Goal: Obtain resource: Obtain resource

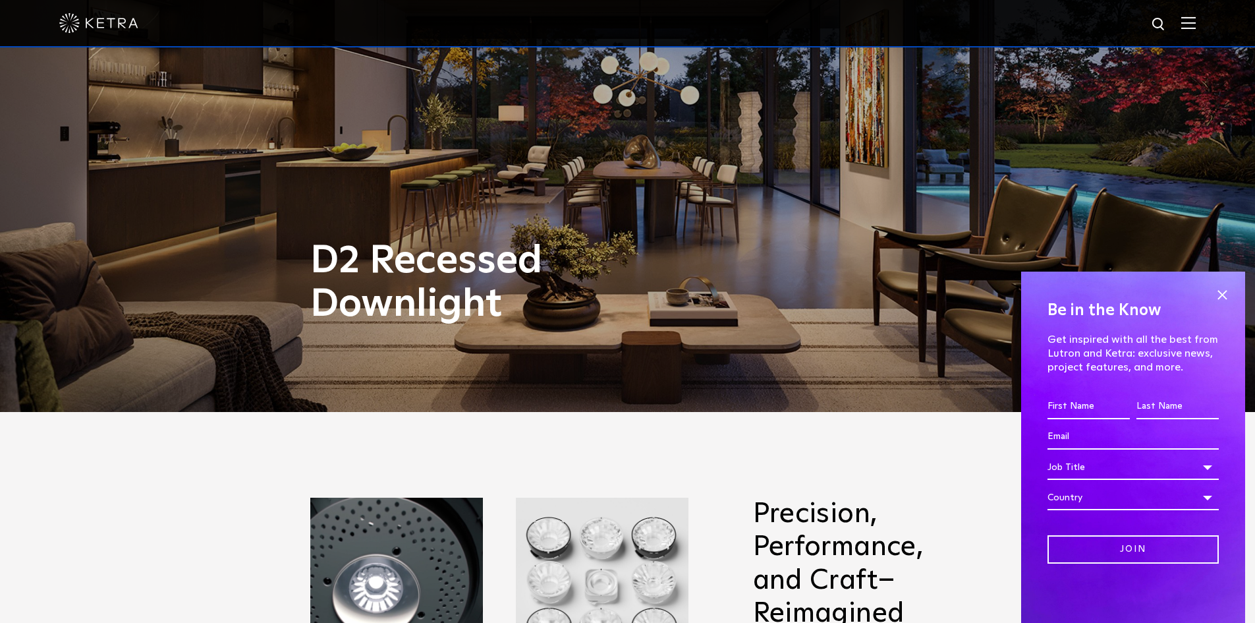
scroll to position [234, 0]
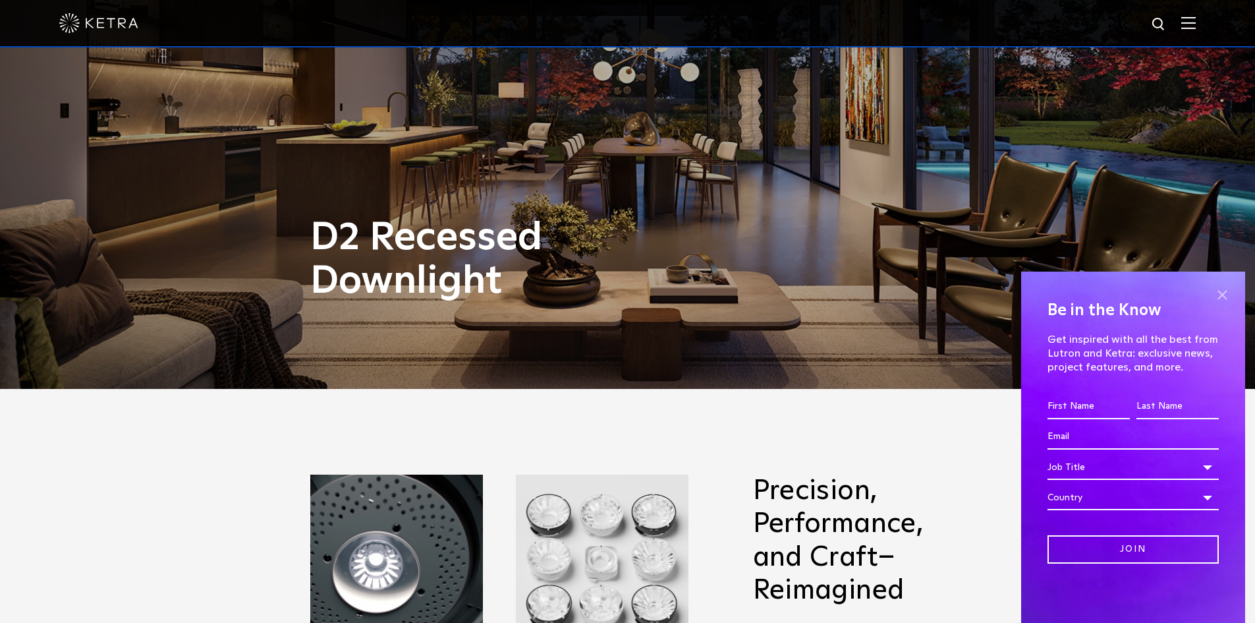
click at [1218, 298] on span at bounding box center [1222, 295] width 20 height 20
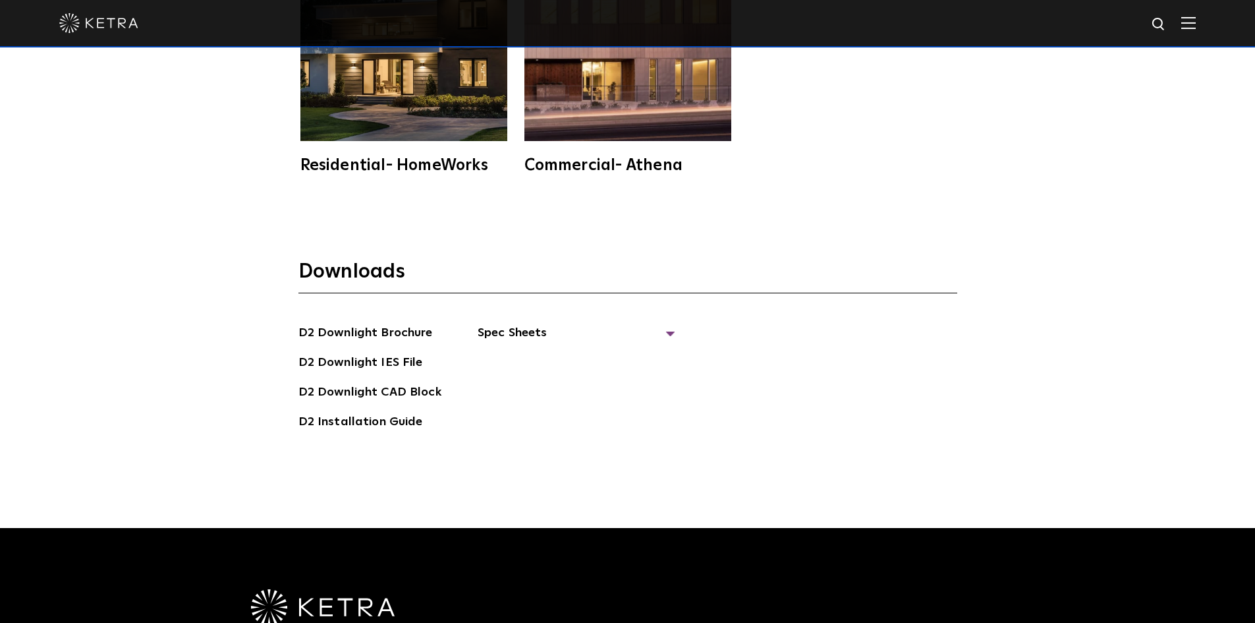
scroll to position [3761, 0]
click at [391, 324] on link "D2 Downlight Brochure" at bounding box center [365, 334] width 134 height 21
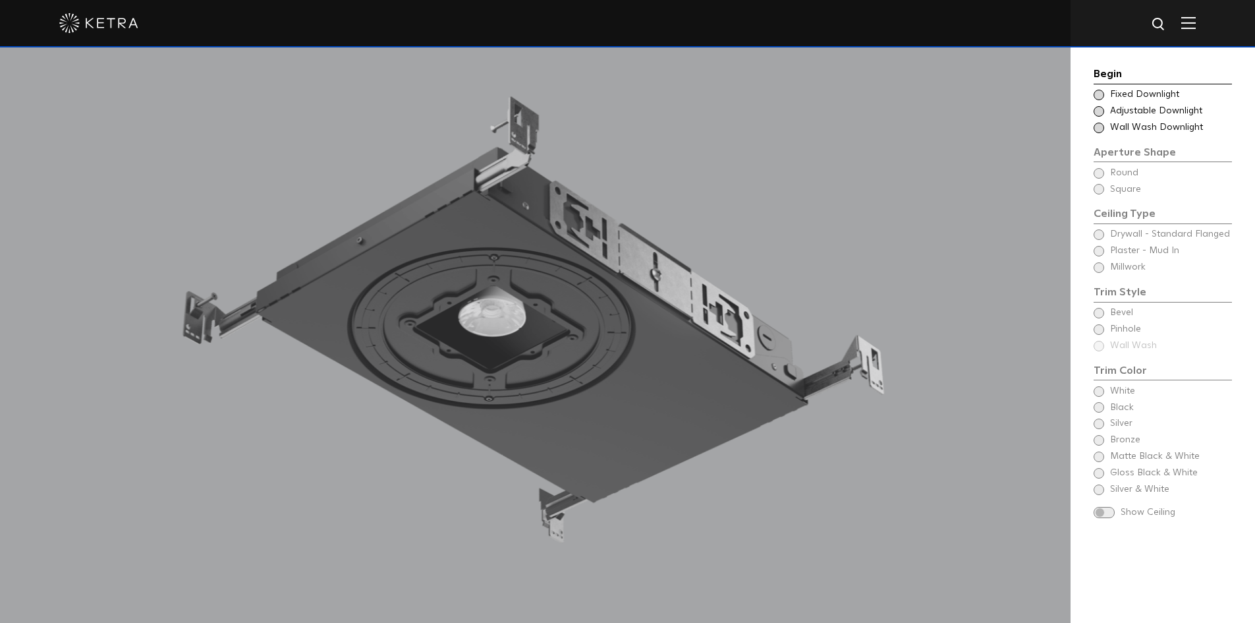
scroll to position [1217, 0]
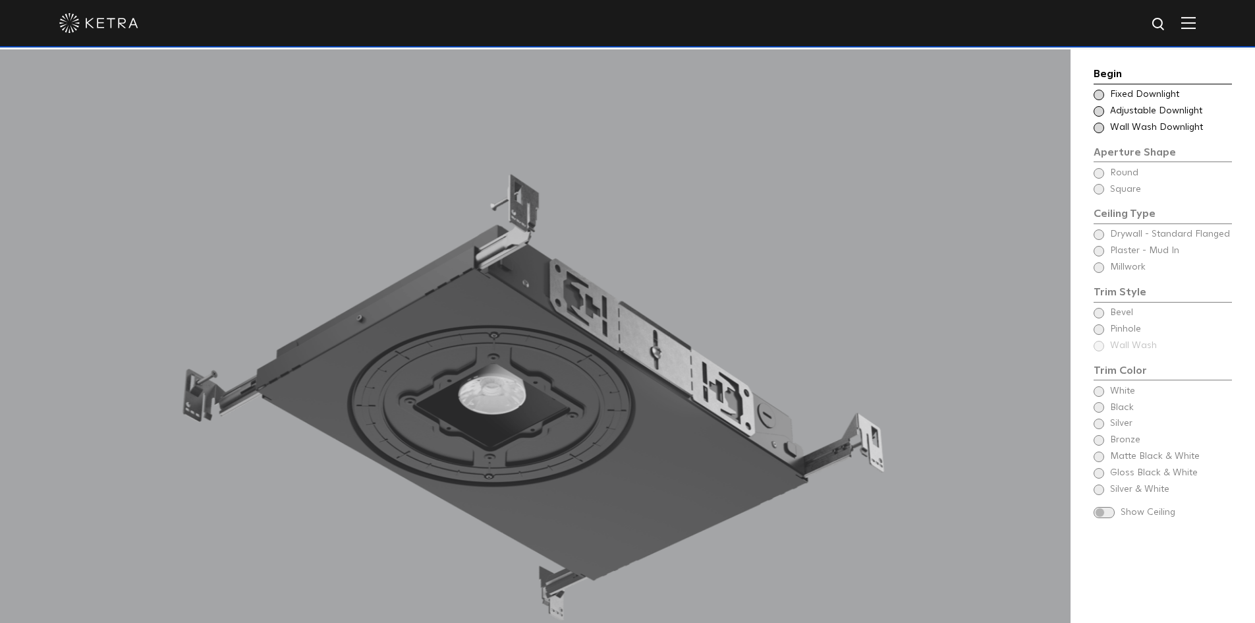
click at [1099, 316] on div "Begin Choose Aperture Shape Fixed Downlight Choose Aperture Shape Adjustable Do…" at bounding box center [1163, 294] width 138 height 457
click at [1099, 314] on div "Begin Choose Aperture Shape Fixed Downlight Choose Aperture Shape Adjustable Do…" at bounding box center [1163, 294] width 138 height 457
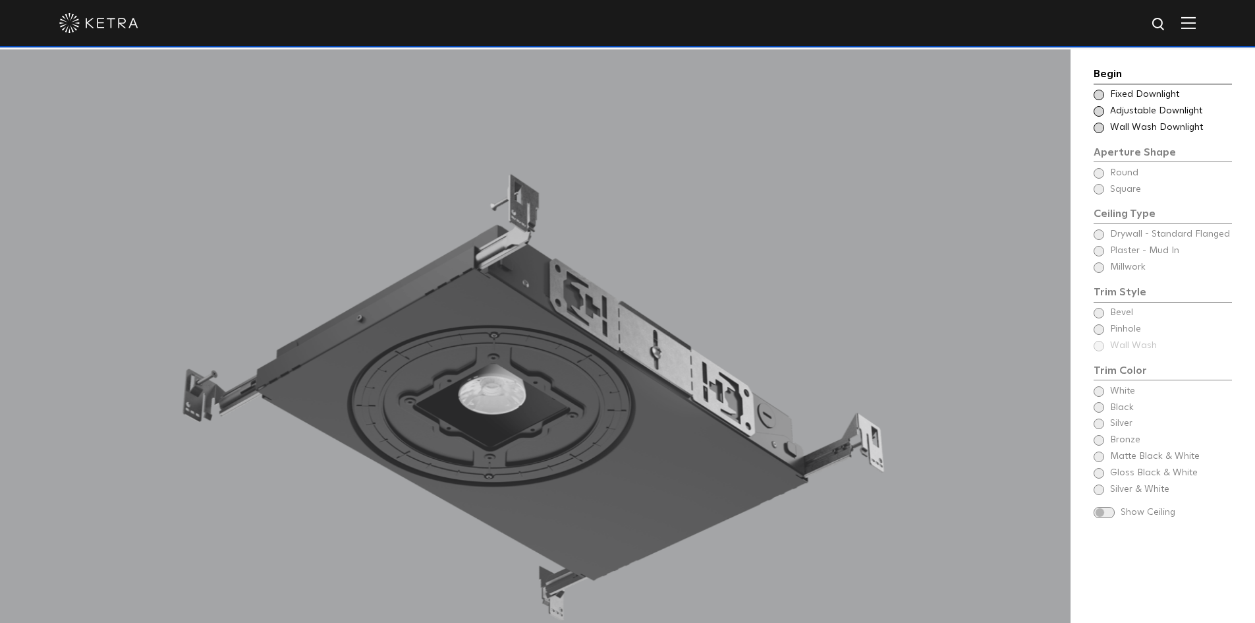
click at [1098, 515] on span at bounding box center [1104, 512] width 21 height 11
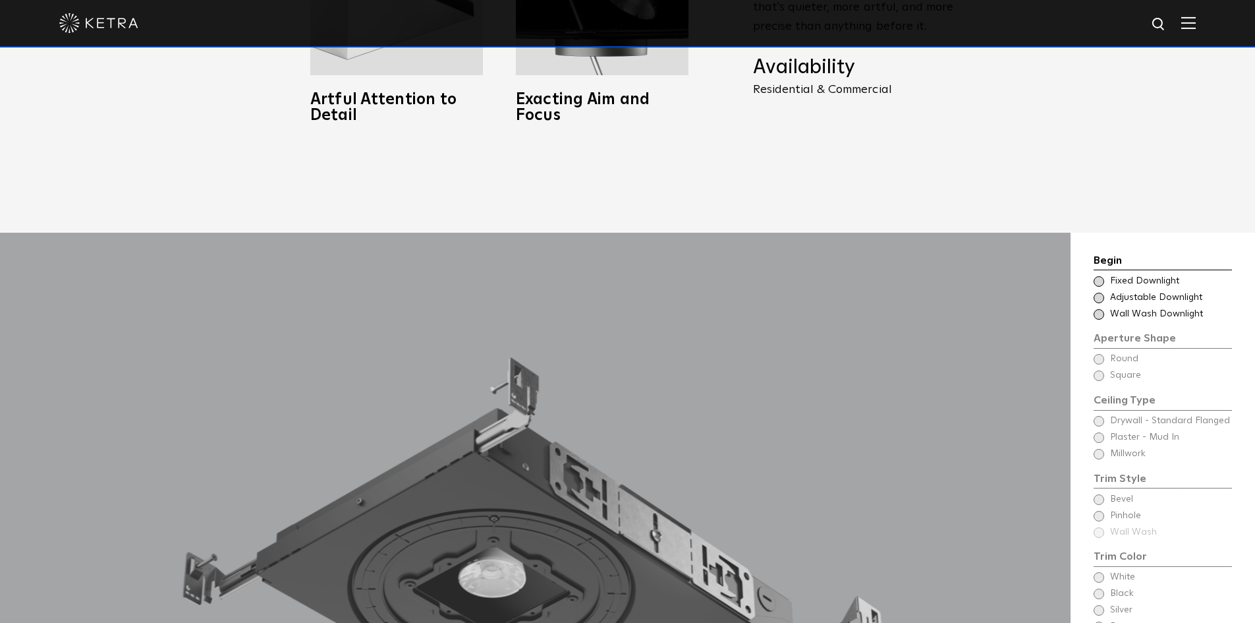
scroll to position [1050, 0]
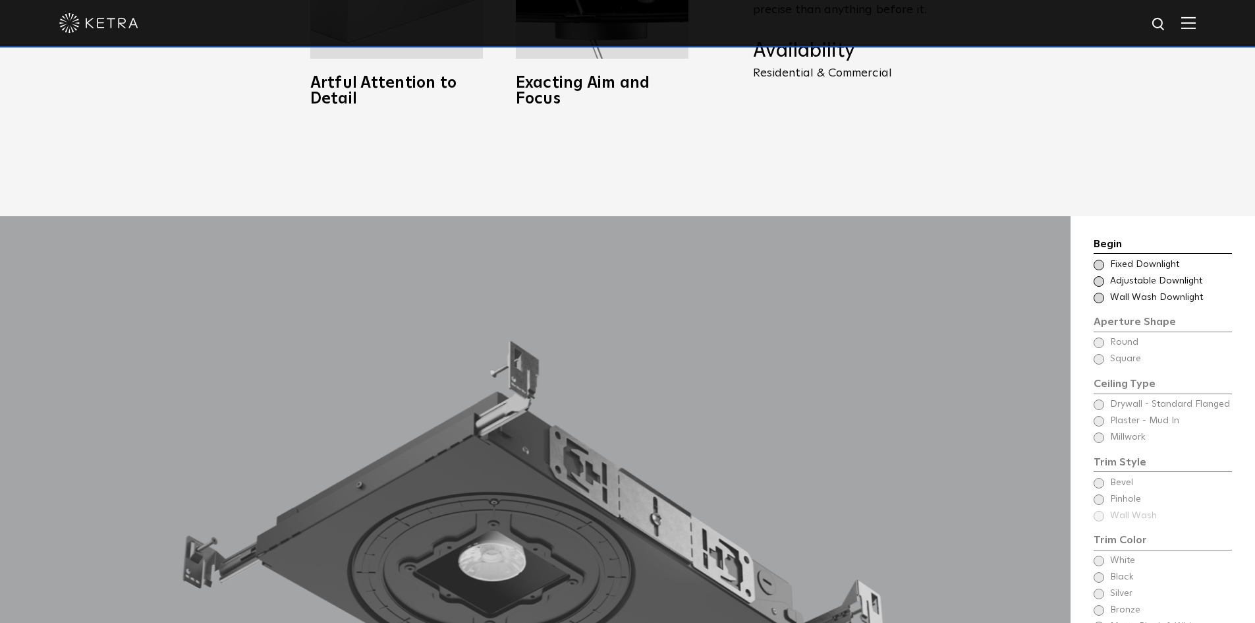
click at [1098, 260] on span at bounding box center [1099, 265] width 11 height 11
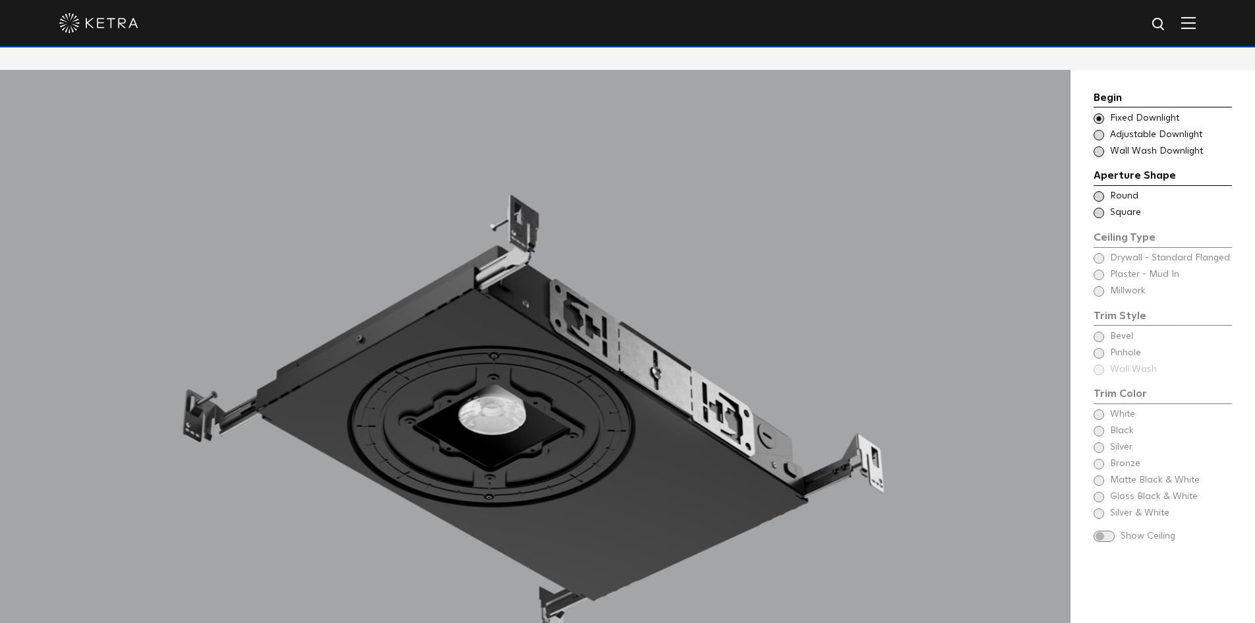
scroll to position [1197, 0]
click at [1103, 189] on div "Ceiling Type Round Drywall - Standard Flanged Round" at bounding box center [1163, 195] width 138 height 13
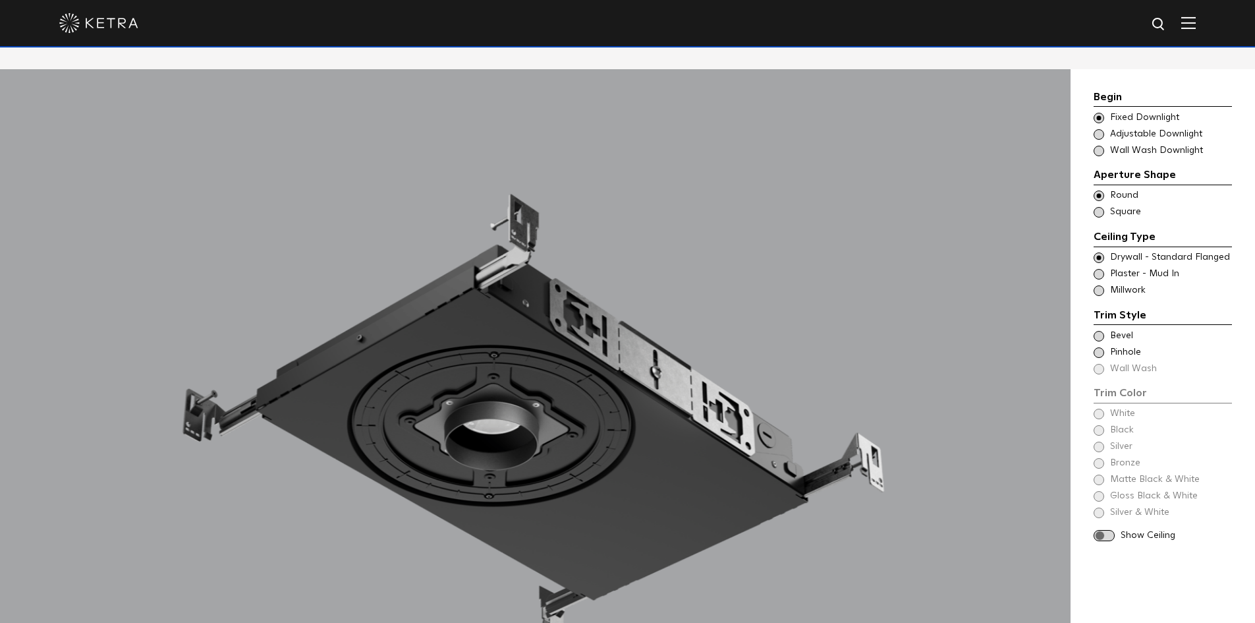
click at [1102, 207] on span at bounding box center [1099, 212] width 11 height 11
click at [1098, 341] on div "Trim Color - Square - Flanged Bevel Trim Color - Square - Pinhole - Flanged [GE…" at bounding box center [1163, 352] width 138 height 46
click at [1102, 530] on span at bounding box center [1104, 535] width 21 height 11
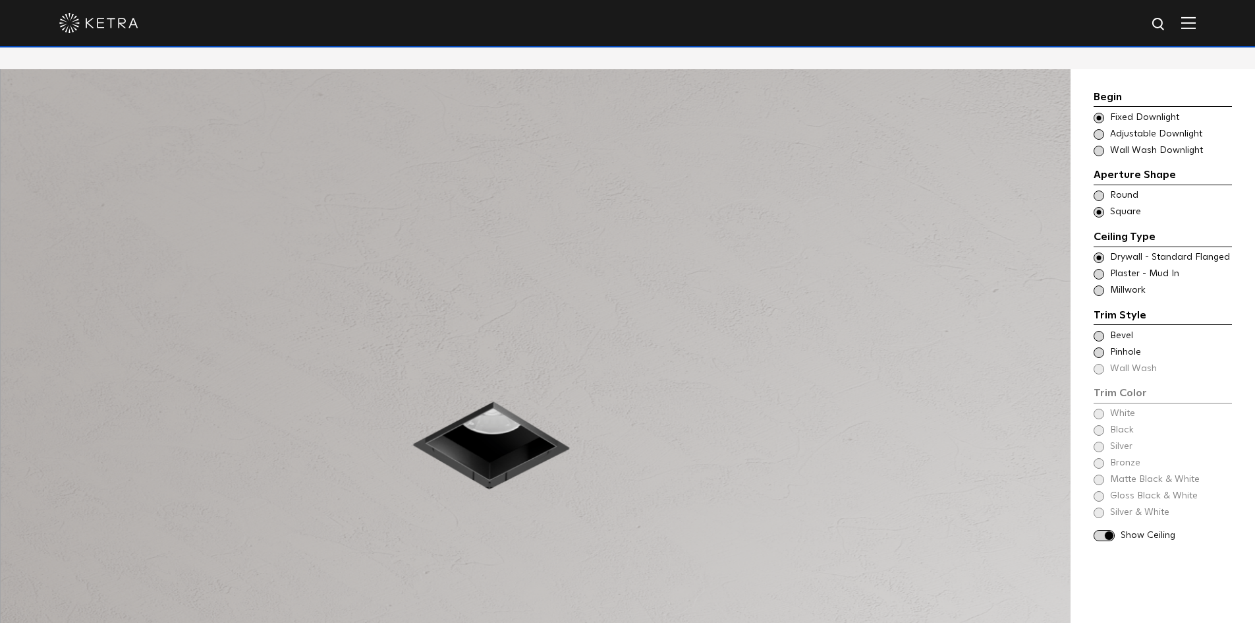
click at [1102, 331] on span at bounding box center [1099, 336] width 11 height 11
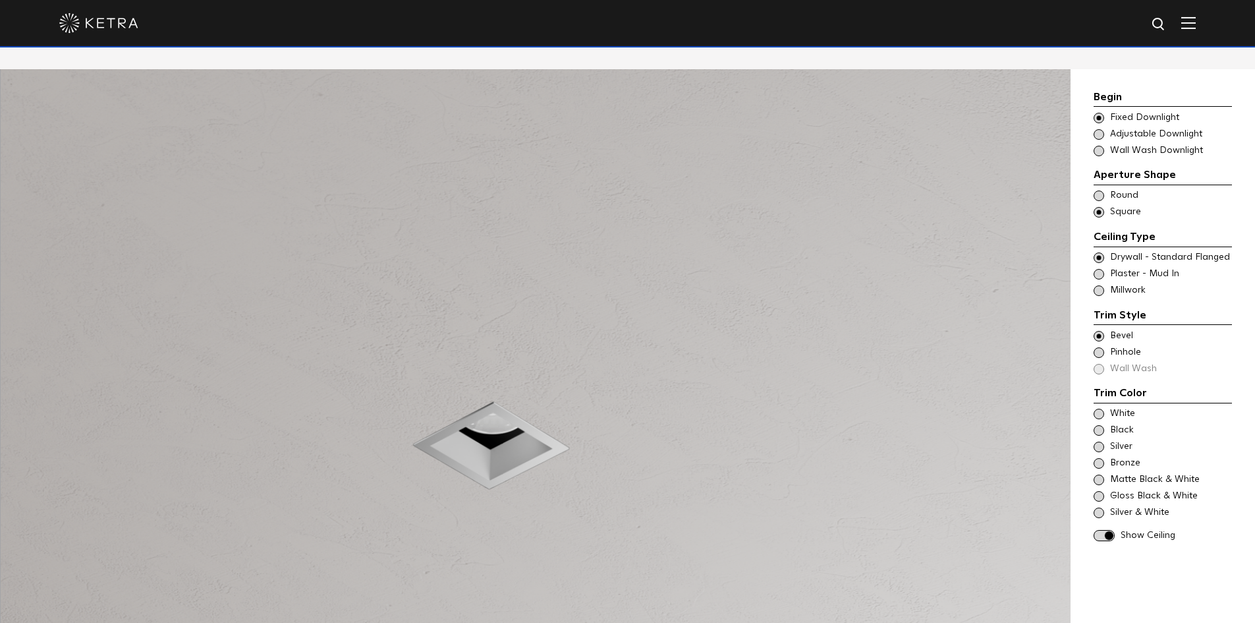
click at [1102, 331] on span at bounding box center [1099, 336] width 11 height 11
click at [1096, 347] on span at bounding box center [1099, 352] width 11 height 11
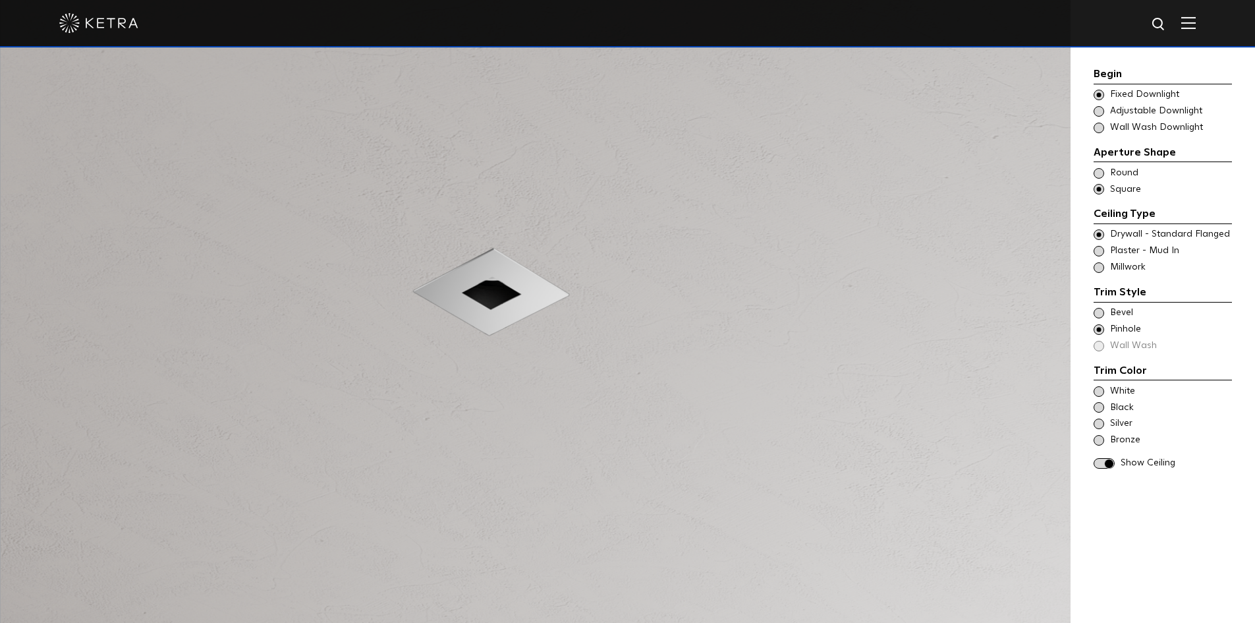
scroll to position [1350, 0]
click at [1101, 168] on span at bounding box center [1099, 173] width 11 height 11
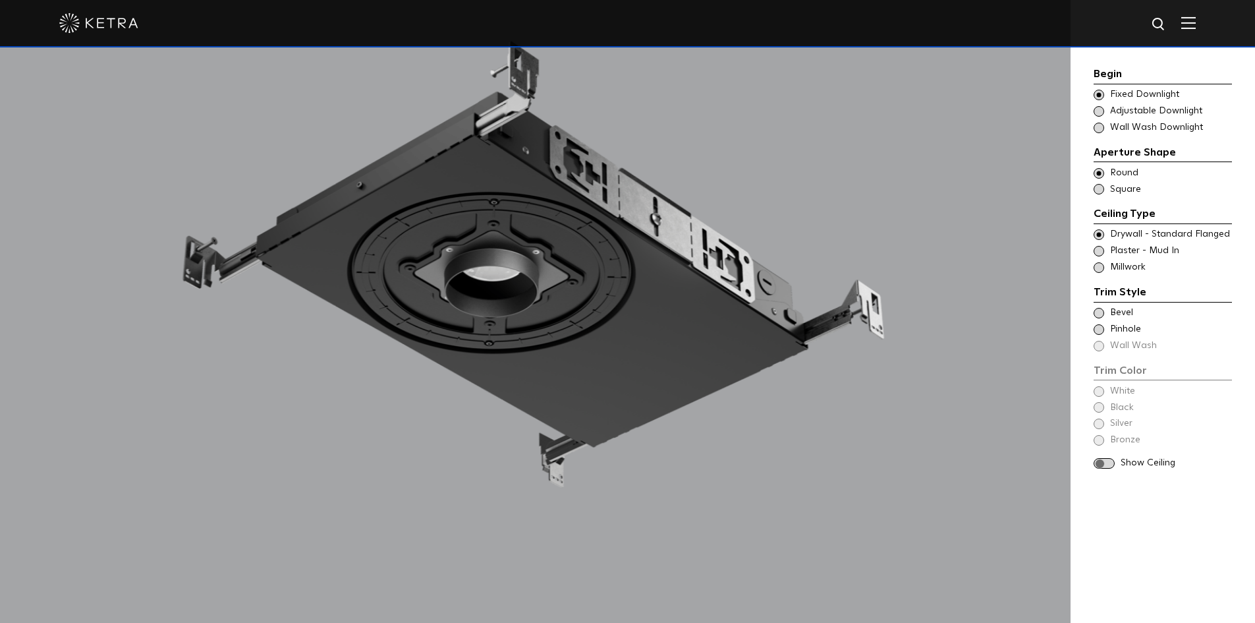
click at [1105, 459] on span at bounding box center [1104, 463] width 21 height 11
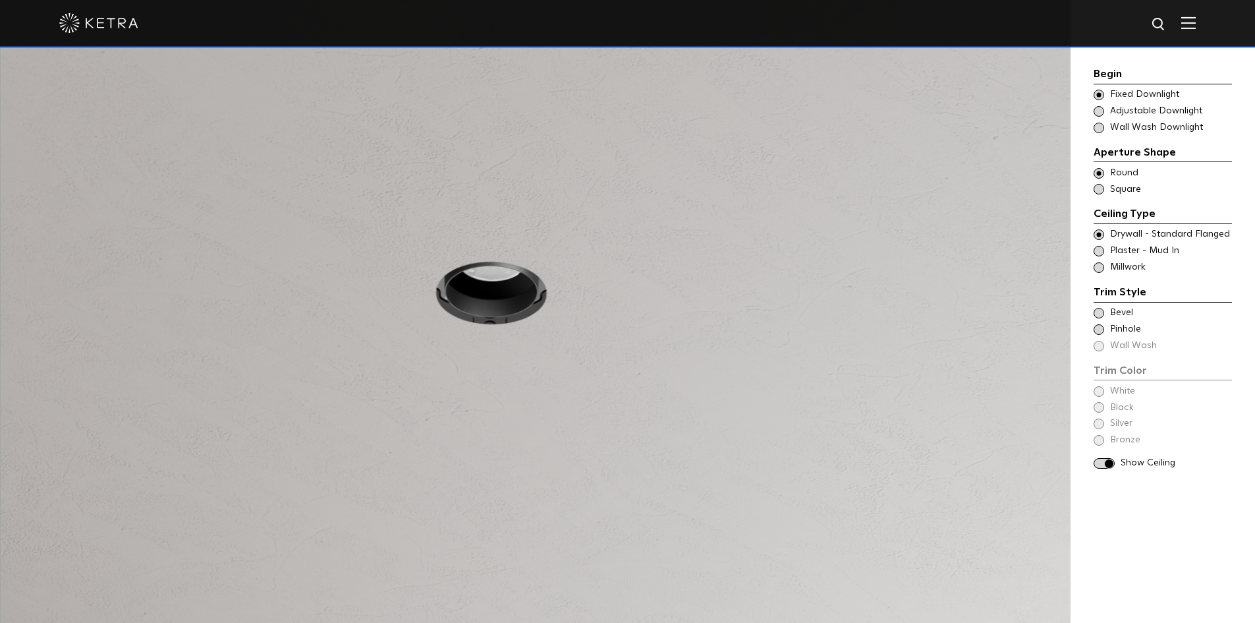
click at [1107, 331] on div "Trim Color - Round - Pinhole - Flanged [GEOGRAPHIC_DATA]" at bounding box center [1163, 329] width 138 height 13
click at [1102, 462] on span at bounding box center [1104, 463] width 21 height 11
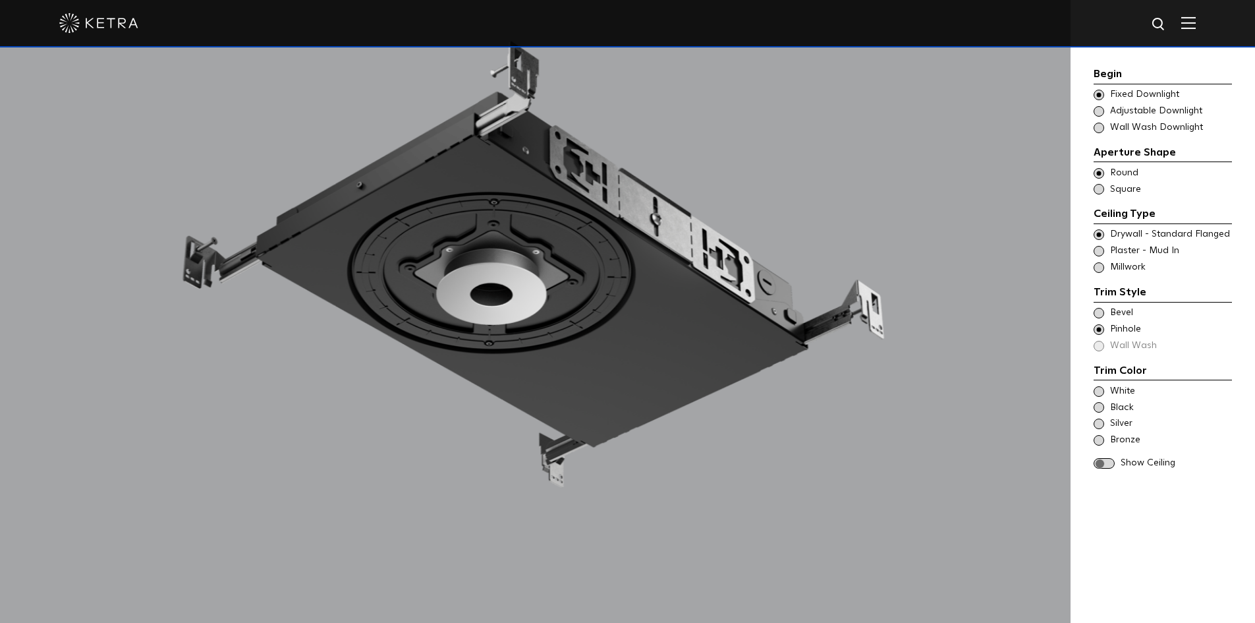
click at [1103, 317] on div "Trim Color - Round - Flanged Bevel" at bounding box center [1163, 312] width 138 height 13
click at [1100, 514] on span at bounding box center [1104, 512] width 21 height 11
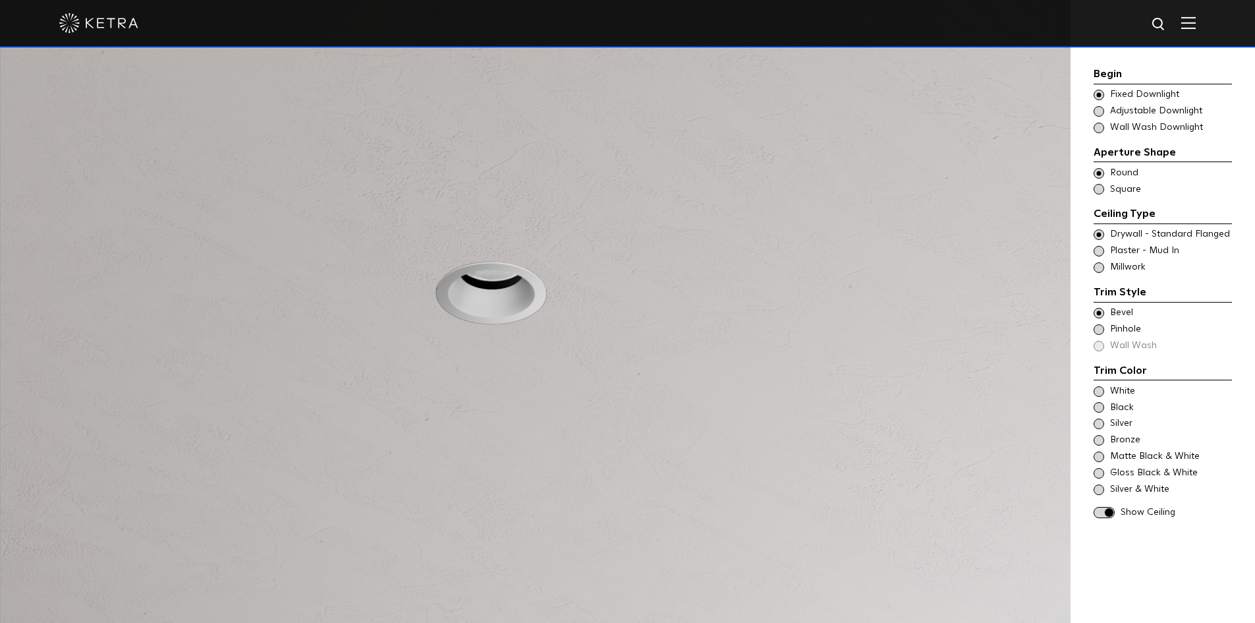
click at [1100, 514] on span at bounding box center [1104, 512] width 21 height 11
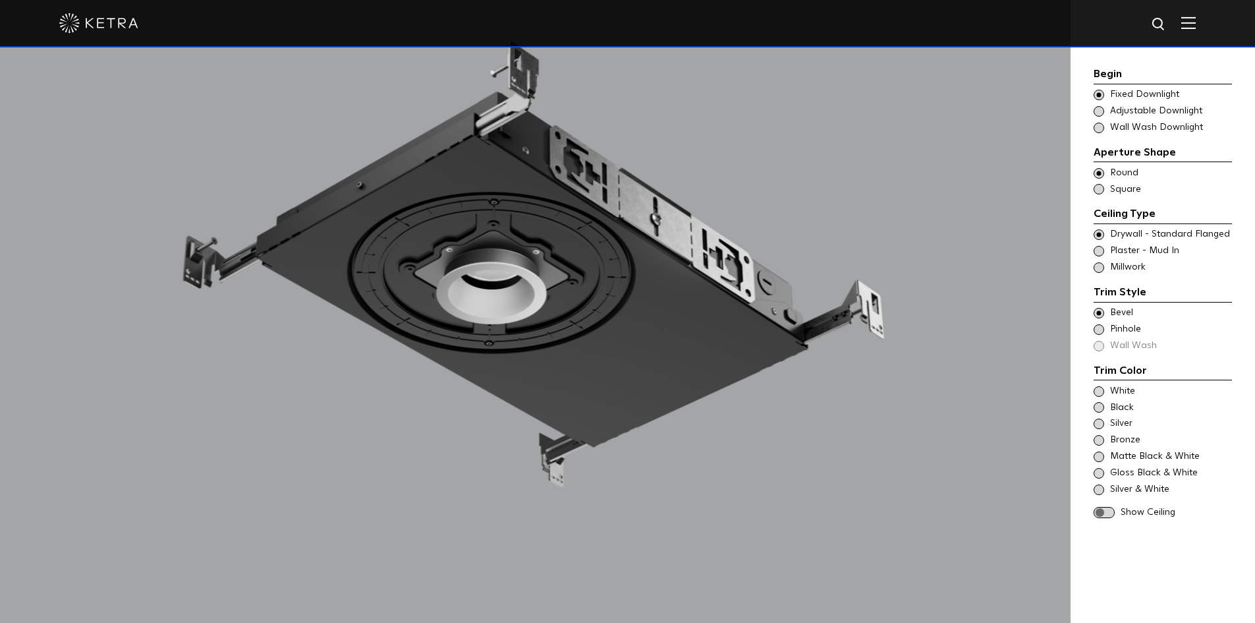
click at [1098, 328] on span at bounding box center [1099, 329] width 11 height 11
click at [1104, 455] on div "Begin Choose Aperture Shape Fixed Downlight Choose Aperture Shape Adjustable Do…" at bounding box center [1163, 269] width 138 height 407
click at [1103, 461] on span at bounding box center [1104, 463] width 21 height 11
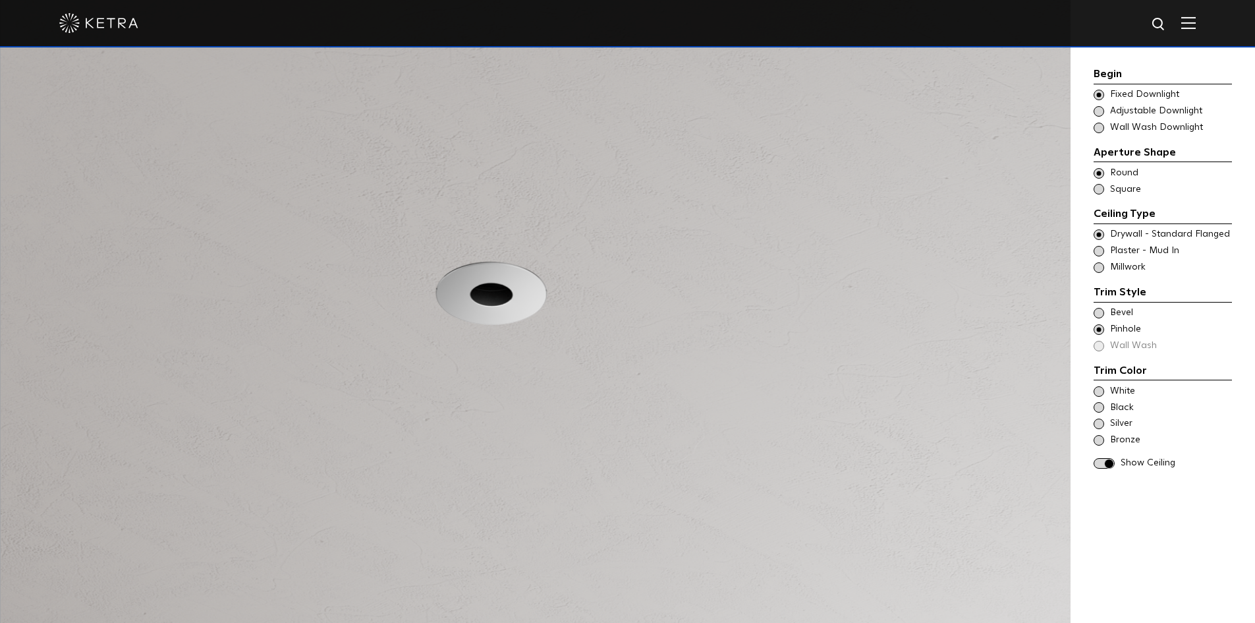
click at [1103, 461] on span at bounding box center [1104, 463] width 21 height 11
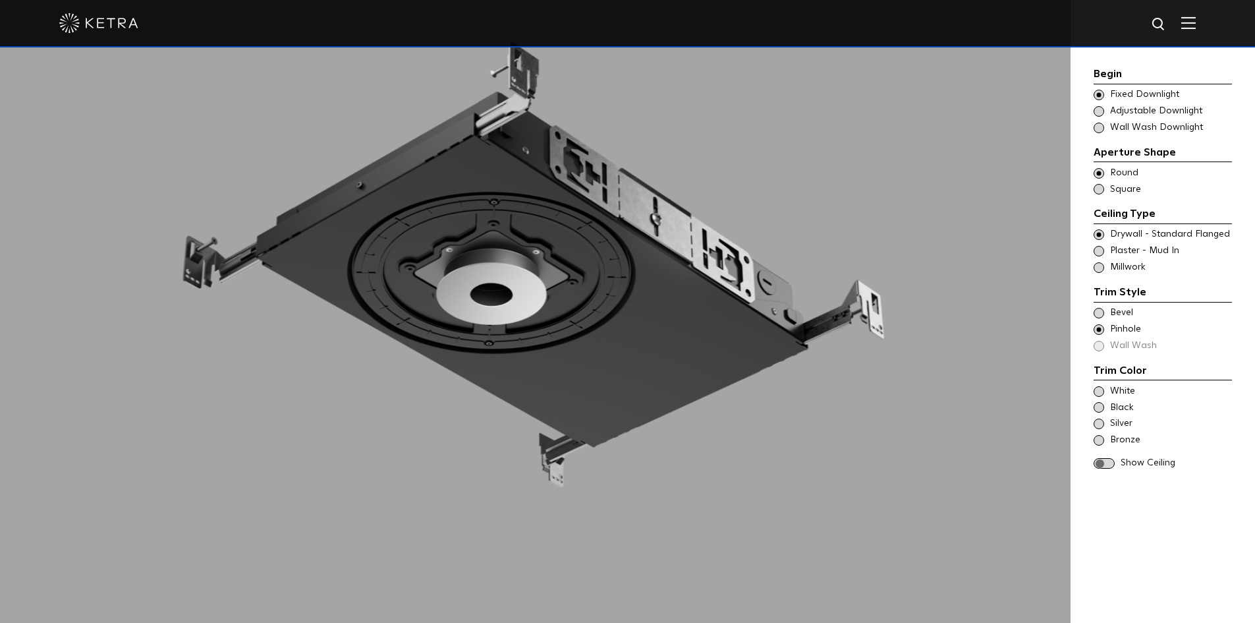
click at [1098, 312] on span at bounding box center [1099, 313] width 11 height 11
click at [1108, 252] on div "Trim Style - Round - Flangeless Wall Wash - Round - Flangeless - Disabled Plast…" at bounding box center [1163, 250] width 138 height 13
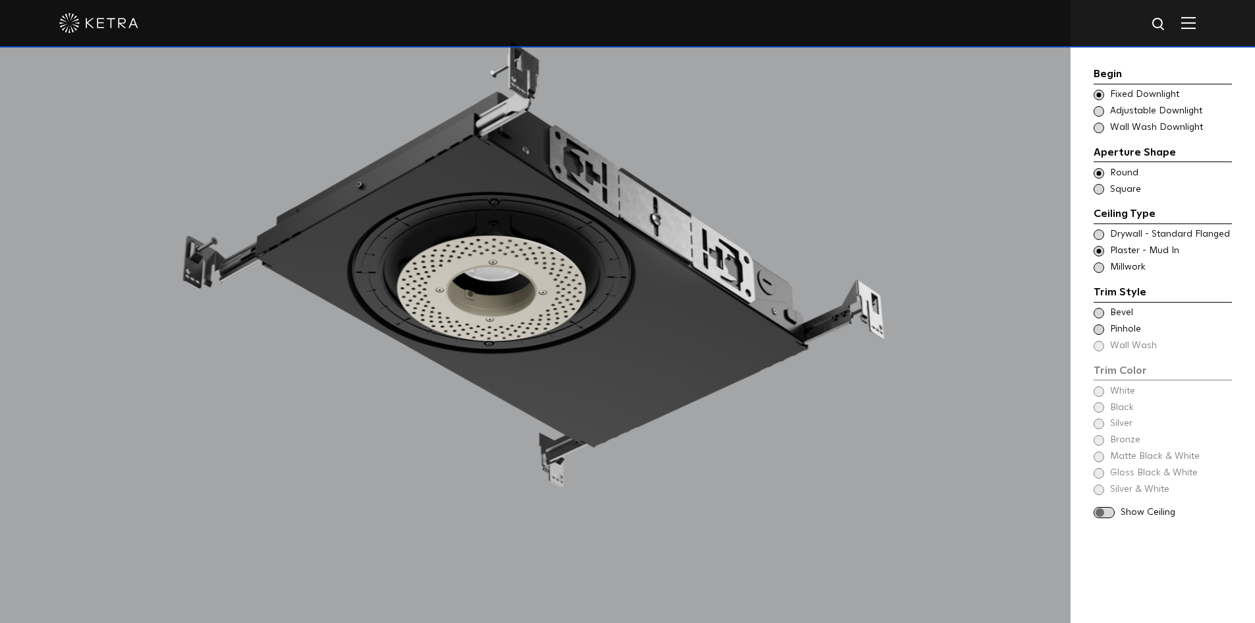
click at [1104, 327] on span at bounding box center [1099, 329] width 11 height 11
click at [1100, 327] on span at bounding box center [1099, 329] width 11 height 11
click at [1097, 308] on span at bounding box center [1099, 313] width 11 height 11
click at [1103, 480] on span at bounding box center [1104, 479] width 21 height 11
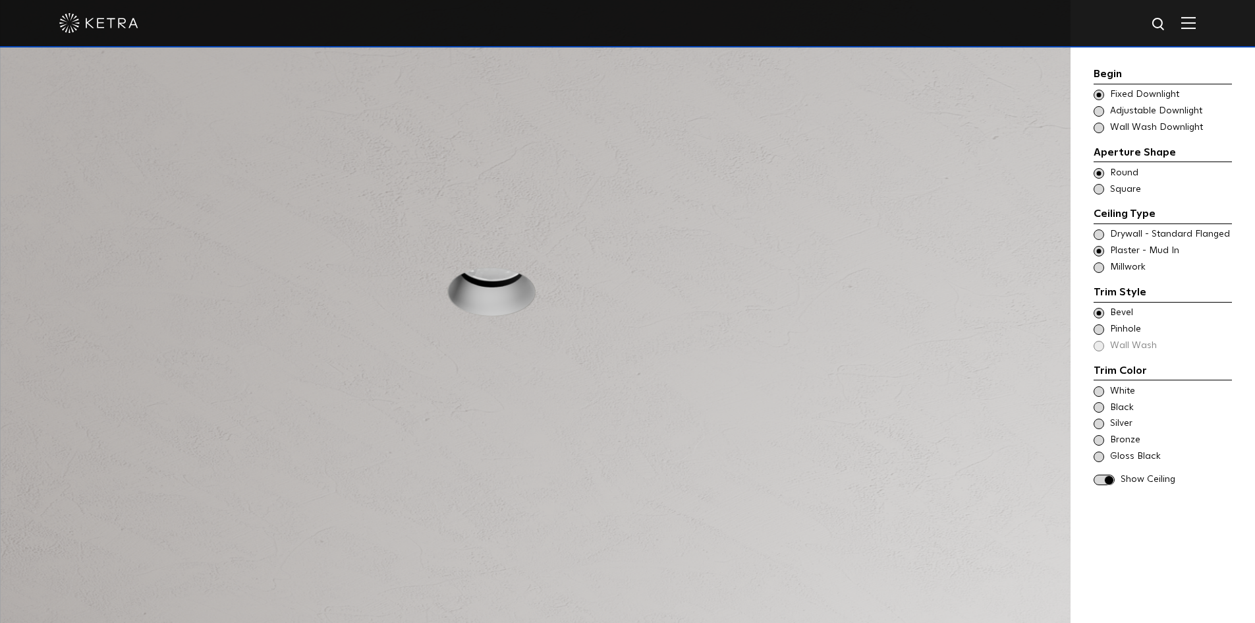
click at [1102, 327] on span at bounding box center [1099, 329] width 11 height 11
click at [1103, 316] on span at bounding box center [1099, 313] width 11 height 11
click at [1096, 110] on span at bounding box center [1099, 111] width 11 height 11
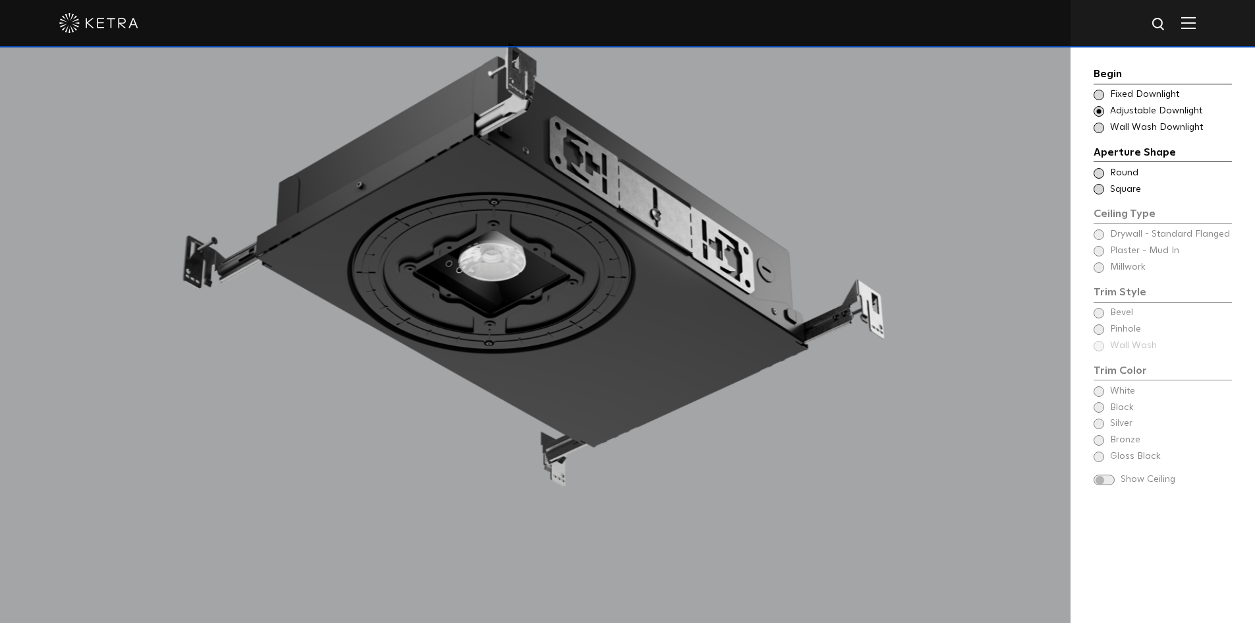
click at [1105, 98] on div "Choose Aperture Shape Fixed Downlight" at bounding box center [1163, 94] width 138 height 13
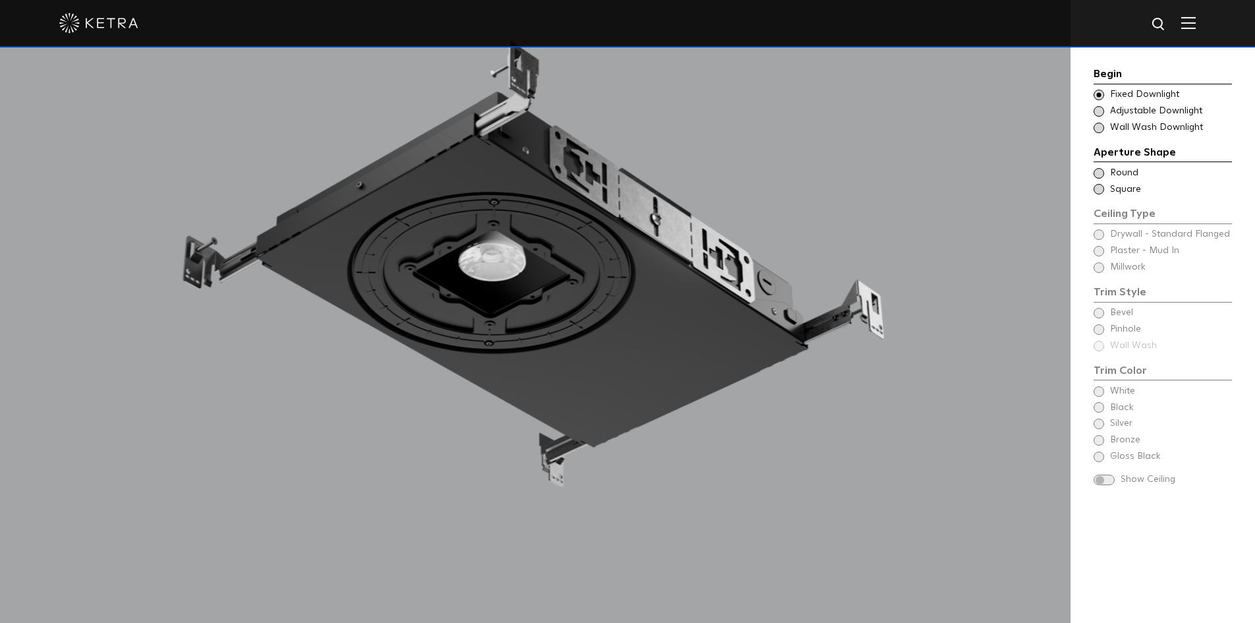
click at [1101, 177] on span at bounding box center [1099, 173] width 11 height 11
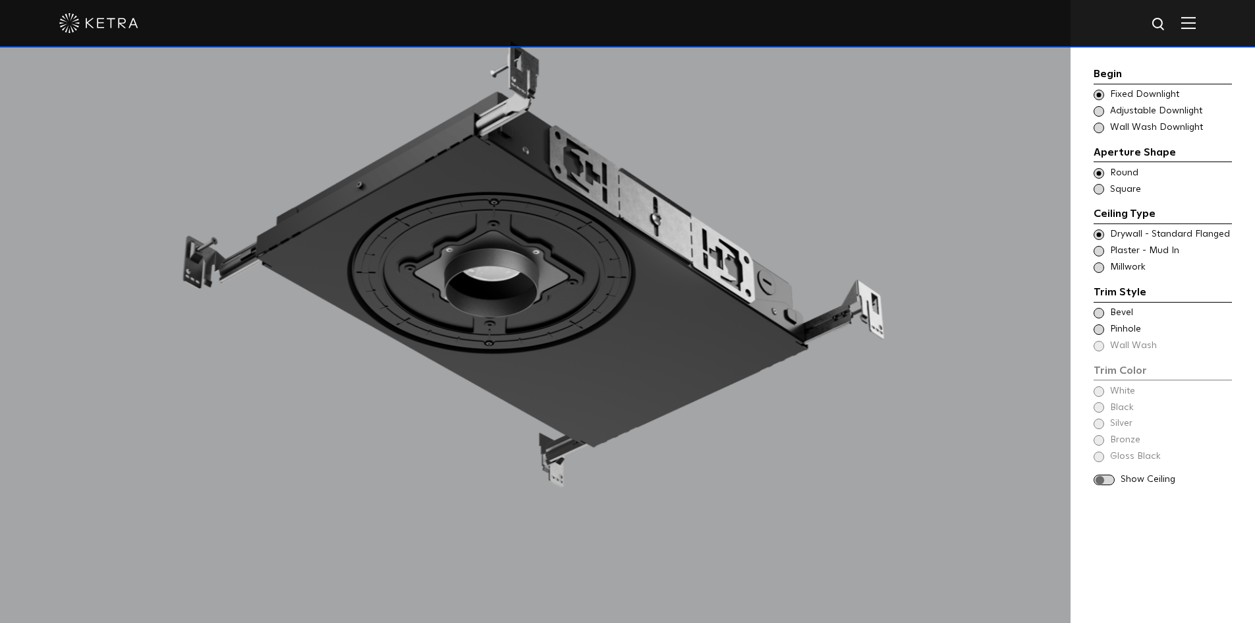
click at [1098, 235] on span at bounding box center [1099, 234] width 11 height 11
click at [1099, 252] on span at bounding box center [1099, 251] width 11 height 11
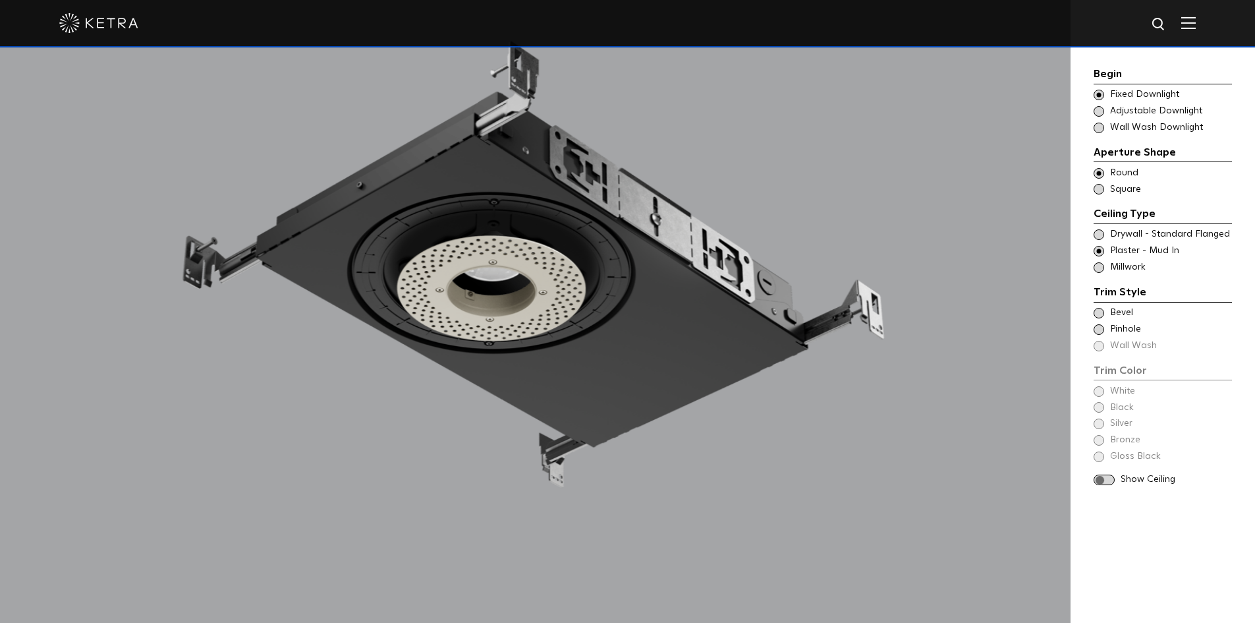
click at [1102, 310] on span at bounding box center [1099, 313] width 11 height 11
click at [1102, 392] on span at bounding box center [1099, 391] width 11 height 11
click at [1104, 480] on span at bounding box center [1104, 479] width 21 height 11
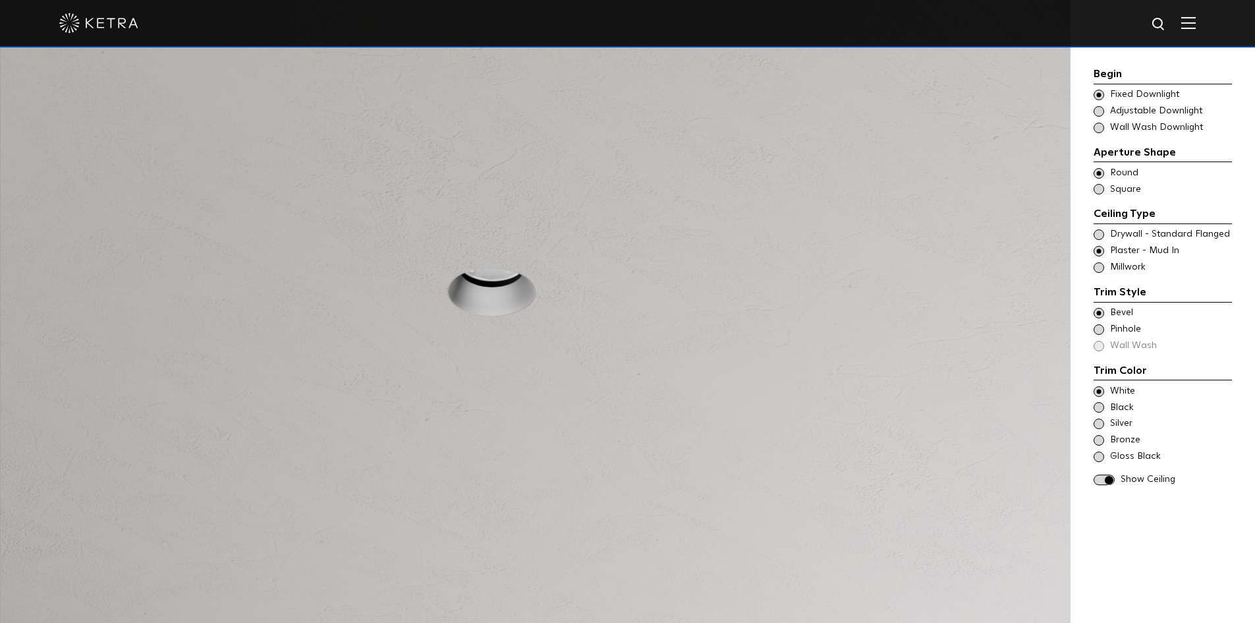
click at [1106, 335] on div "Trim Color - Round - Pinhole - Flangeless [GEOGRAPHIC_DATA]" at bounding box center [1163, 329] width 138 height 13
click at [1106, 316] on div "Trim Color - Round - Flangeless Bevel" at bounding box center [1163, 312] width 138 height 13
click at [1098, 390] on span at bounding box center [1099, 391] width 11 height 11
click at [1101, 233] on span at bounding box center [1099, 234] width 11 height 11
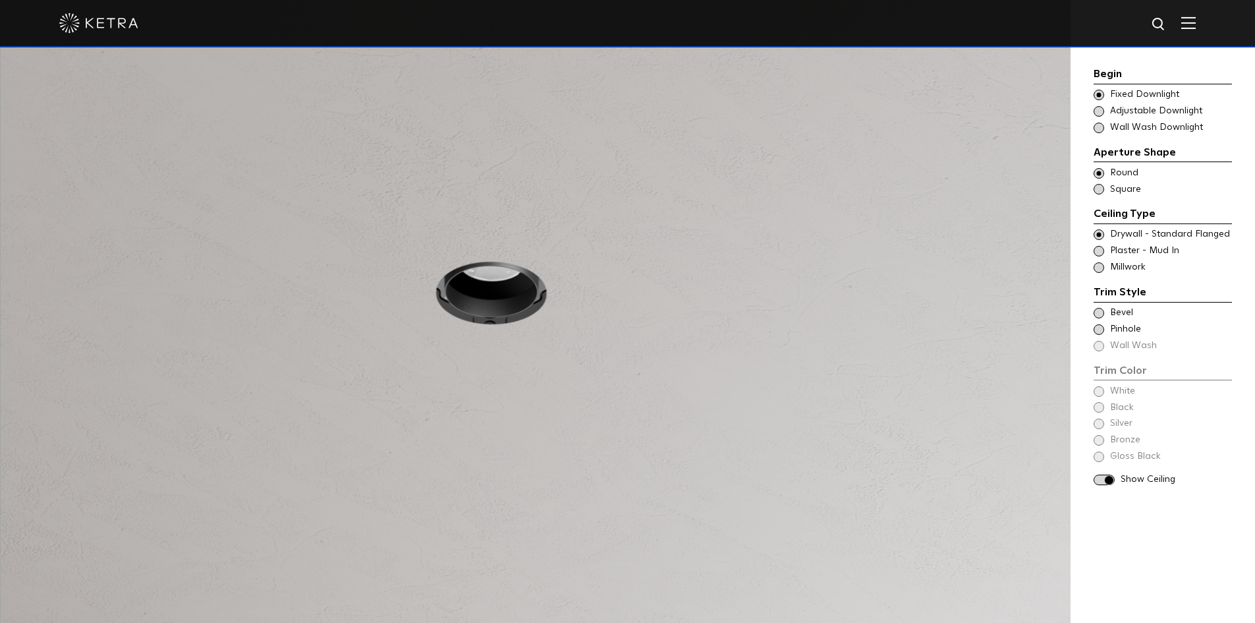
click at [1103, 309] on span at bounding box center [1099, 313] width 11 height 11
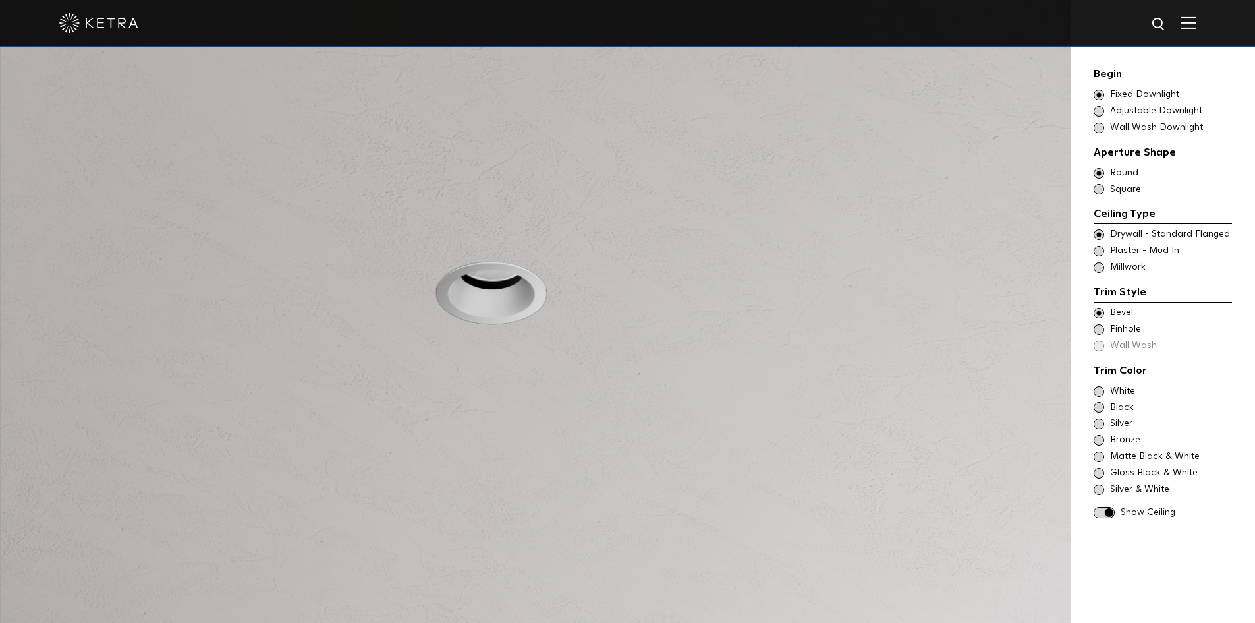
click at [1096, 389] on span at bounding box center [1099, 391] width 11 height 11
click at [1105, 325] on div "Trim Color - Round - Pinhole - Flanged [GEOGRAPHIC_DATA]" at bounding box center [1163, 329] width 138 height 13
click at [1100, 315] on span at bounding box center [1099, 313] width 11 height 11
click at [1111, 252] on span "Plaster - Mud In" at bounding box center [1170, 250] width 121 height 13
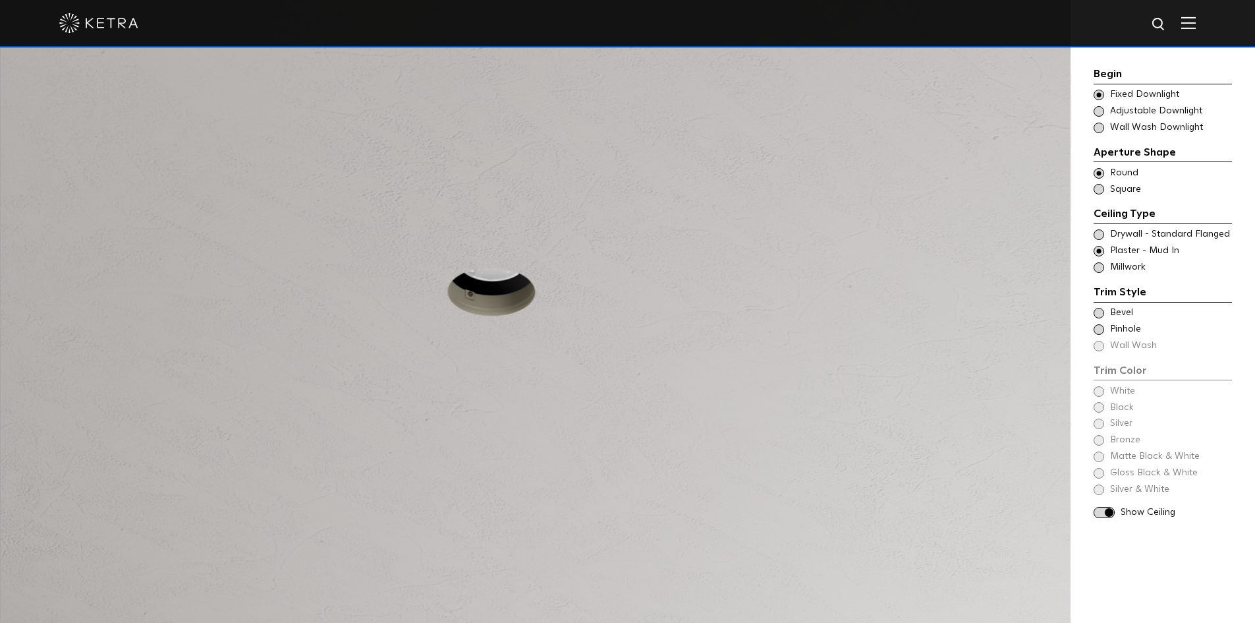
click at [1103, 507] on span at bounding box center [1104, 512] width 21 height 11
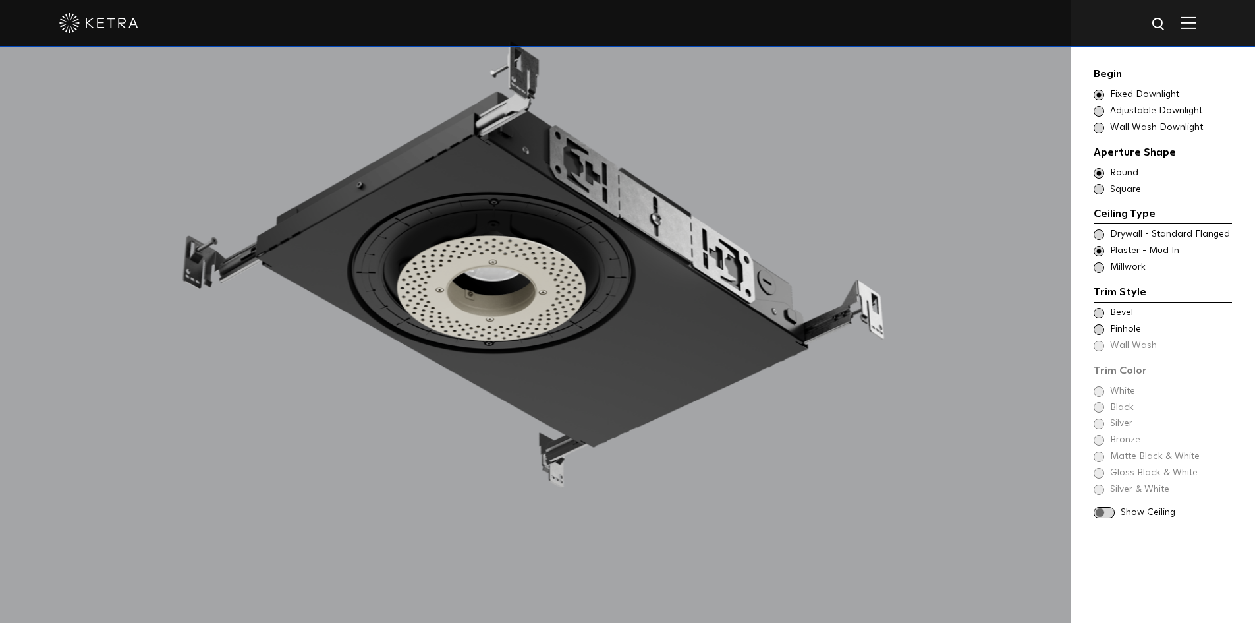
click at [1100, 313] on span at bounding box center [1099, 313] width 11 height 11
click at [1102, 394] on span at bounding box center [1099, 391] width 11 height 11
click at [1097, 486] on div "Show Ceiling" at bounding box center [1163, 479] width 138 height 13
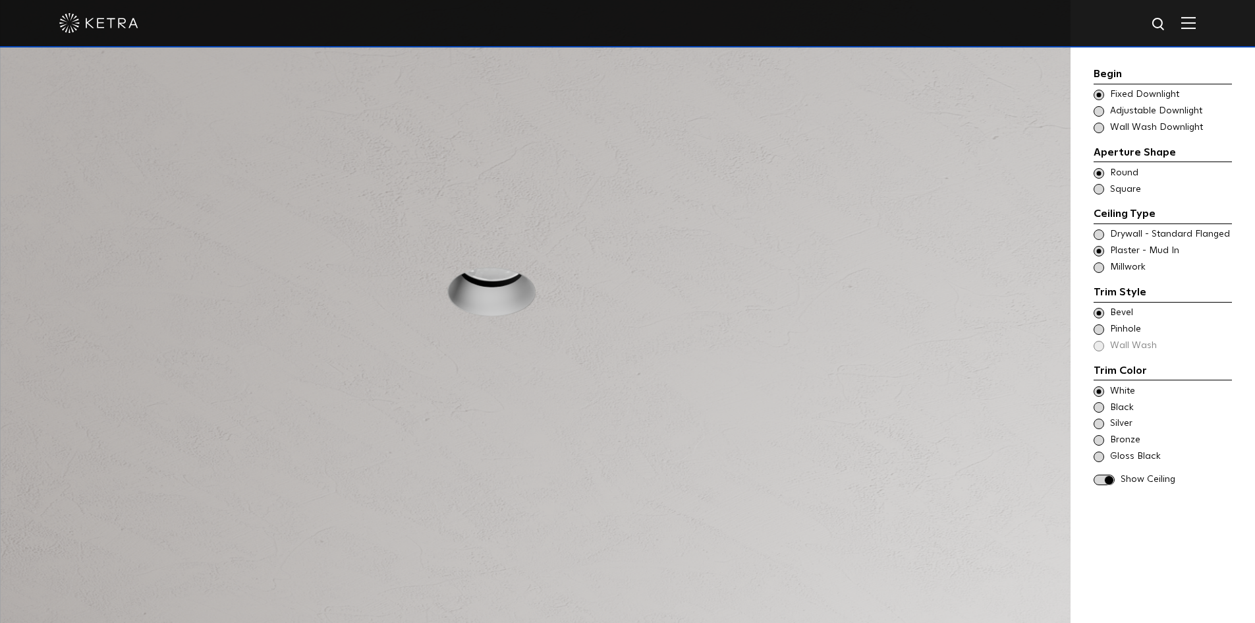
click at [1105, 484] on span at bounding box center [1104, 479] width 21 height 11
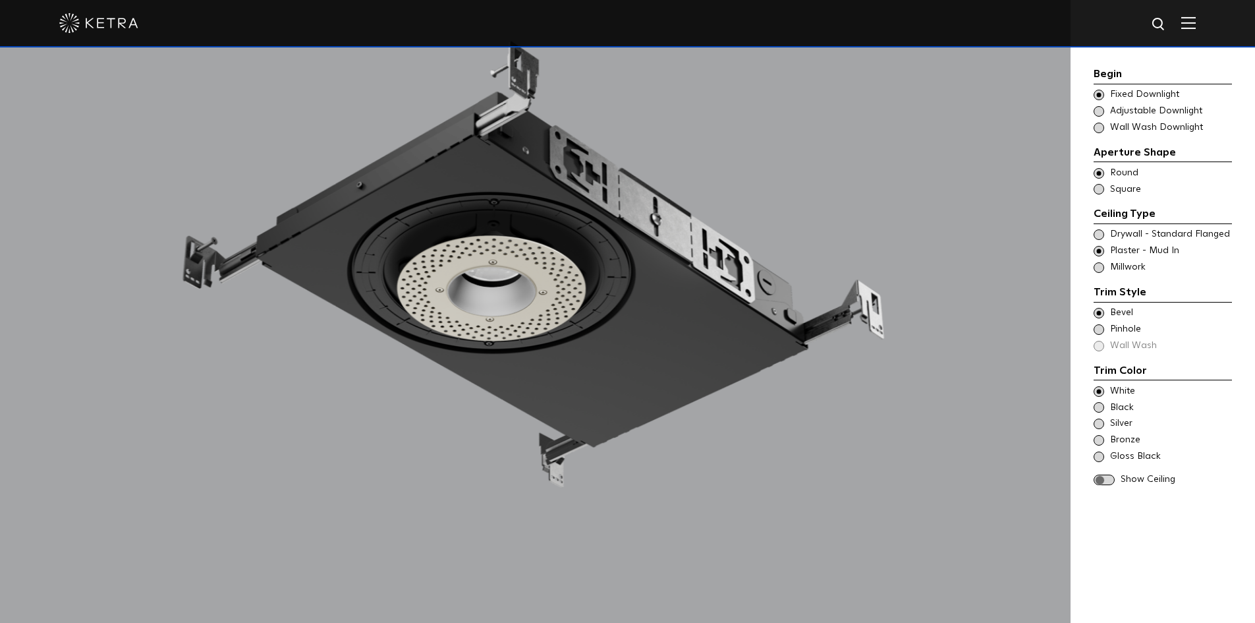
click at [1099, 484] on span at bounding box center [1104, 479] width 21 height 11
